Goal: Find specific page/section: Find specific page/section

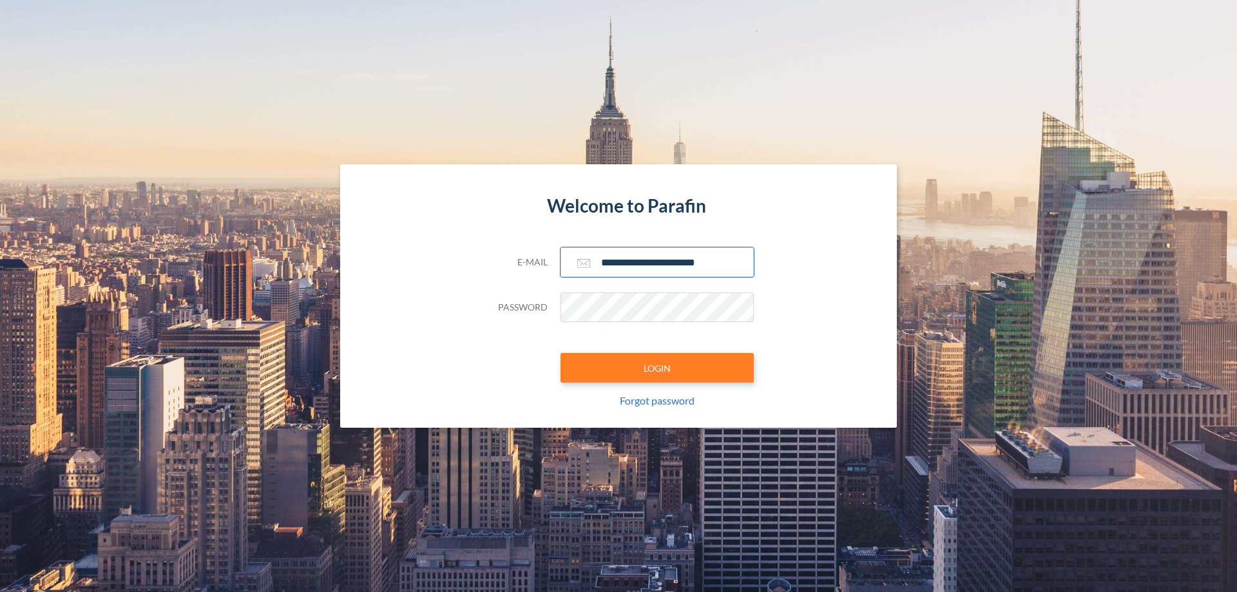
type input "**********"
click at [657, 368] on button "LOGIN" at bounding box center [657, 368] width 193 height 30
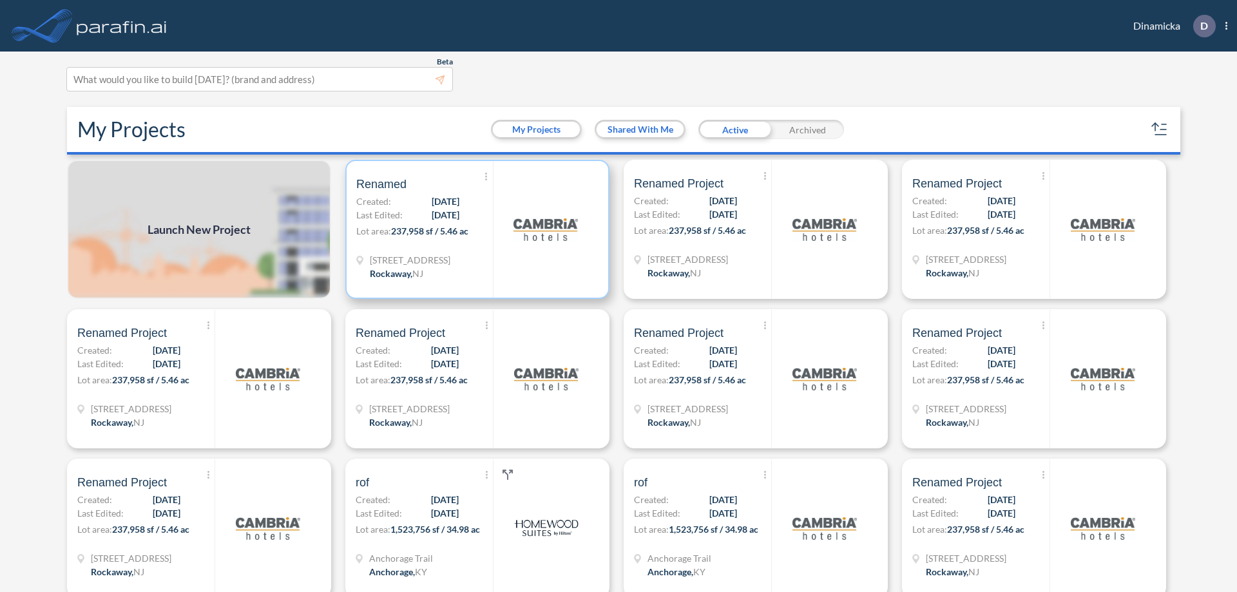
scroll to position [3, 0]
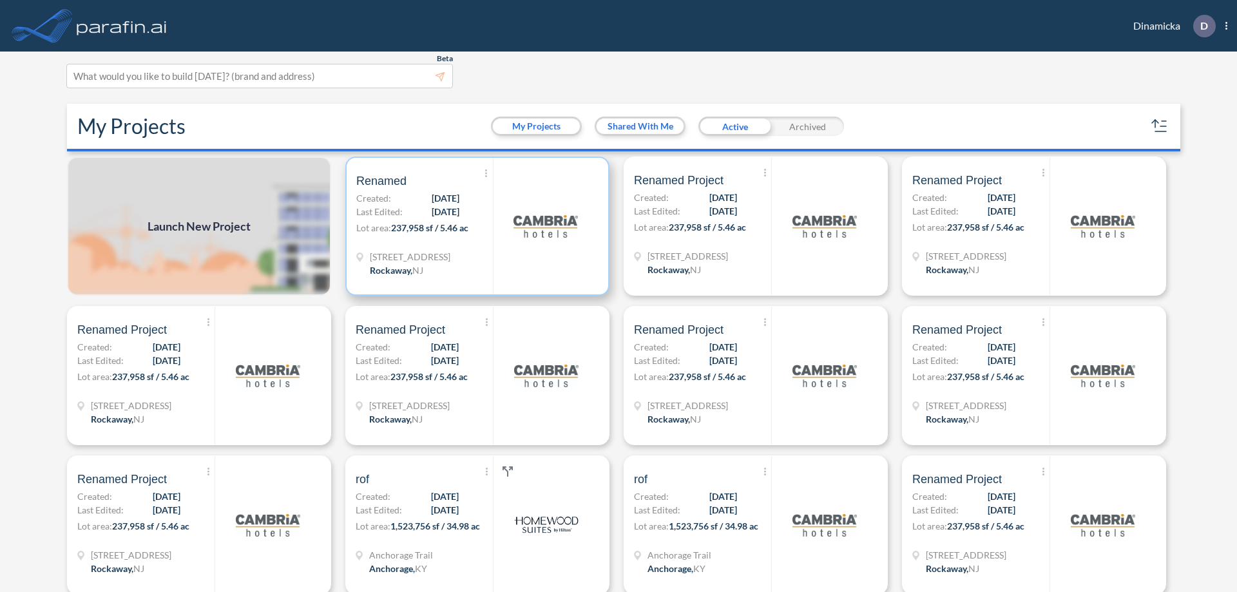
click at [475, 226] on p "Lot area: 237,958 sf / 5.46 ac" at bounding box center [424, 230] width 137 height 19
